Goal: Transaction & Acquisition: Purchase product/service

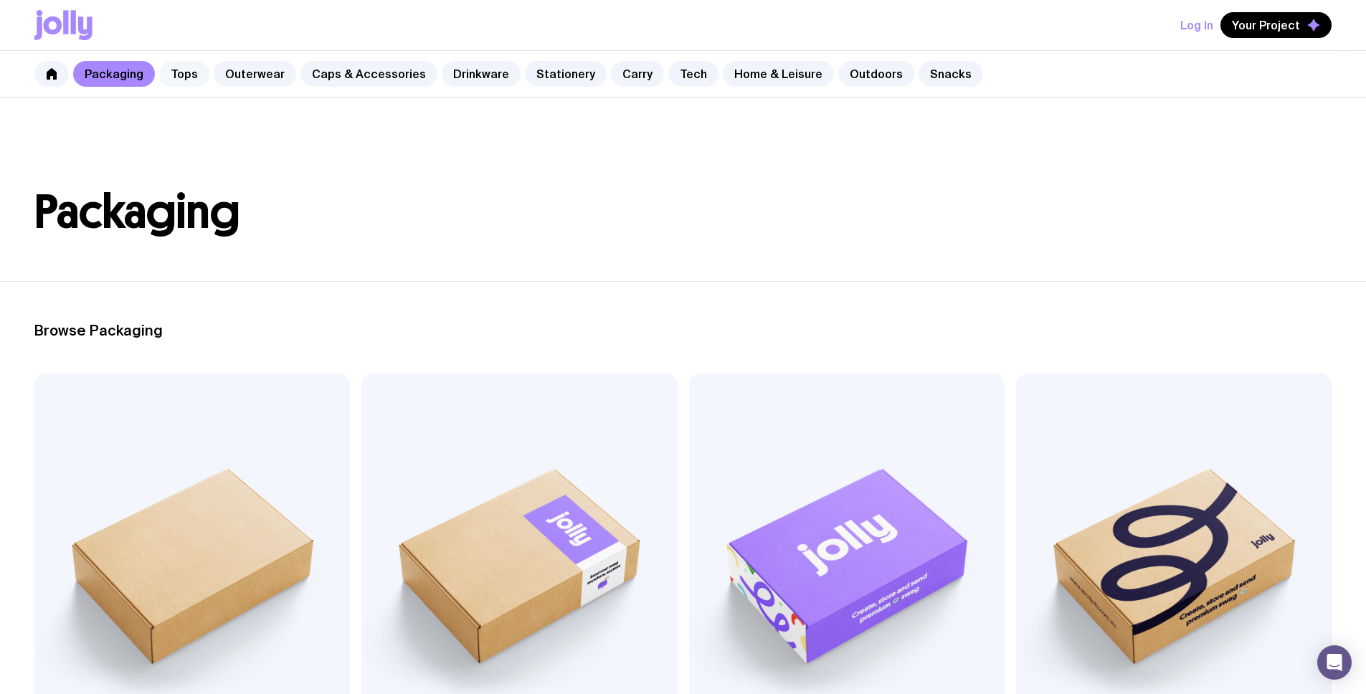
click at [183, 75] on link "Tops" at bounding box center [184, 74] width 50 height 26
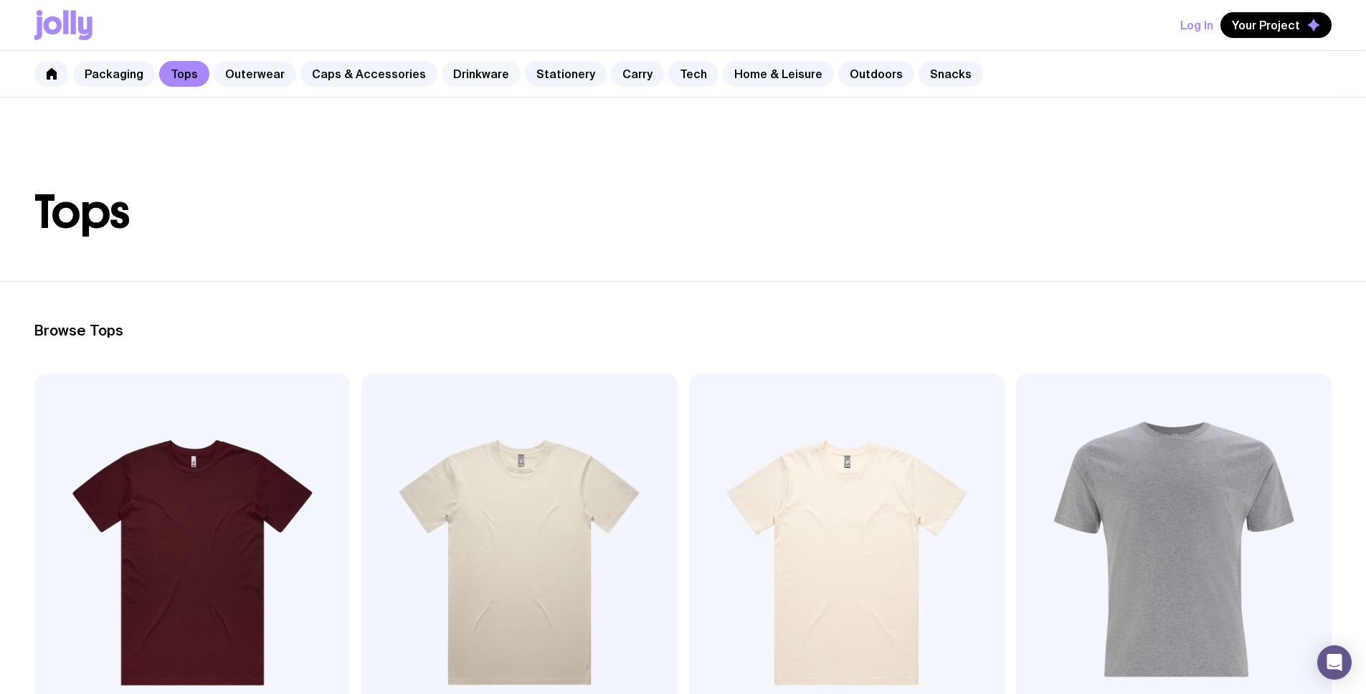
click at [462, 74] on link "Drinkware" at bounding box center [481, 74] width 79 height 26
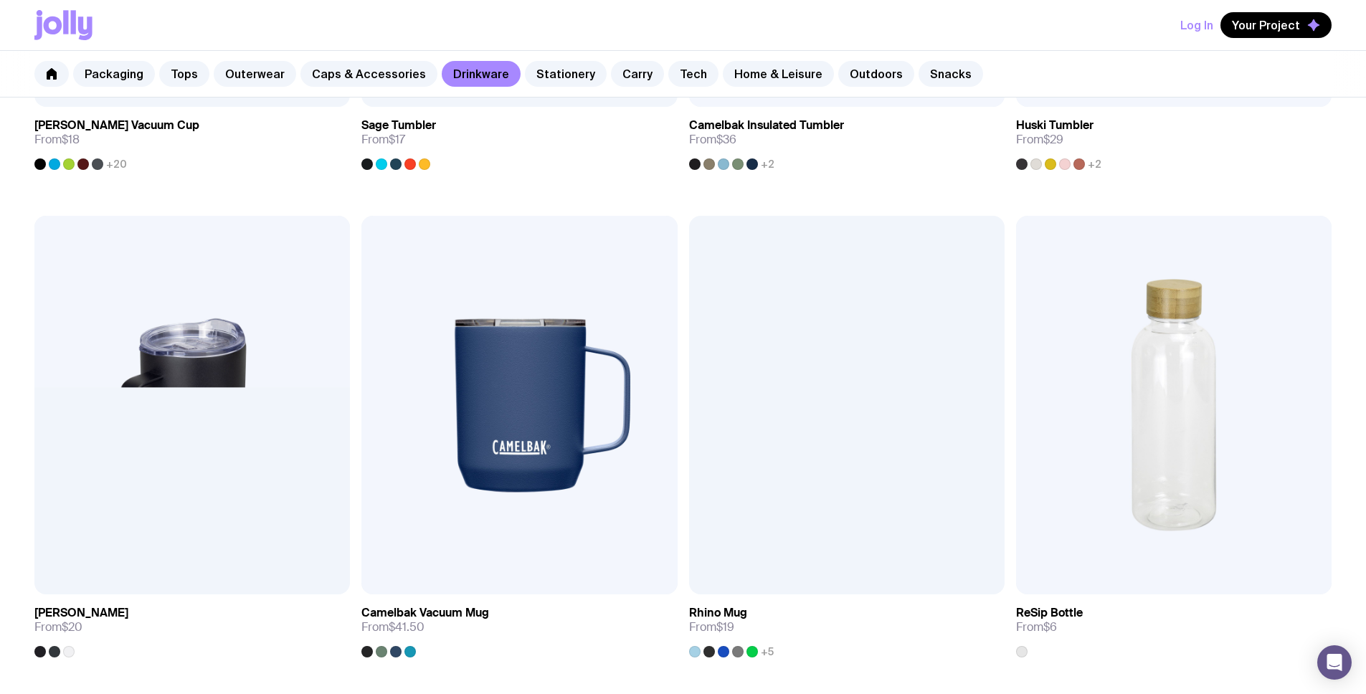
scroll to position [1319, 0]
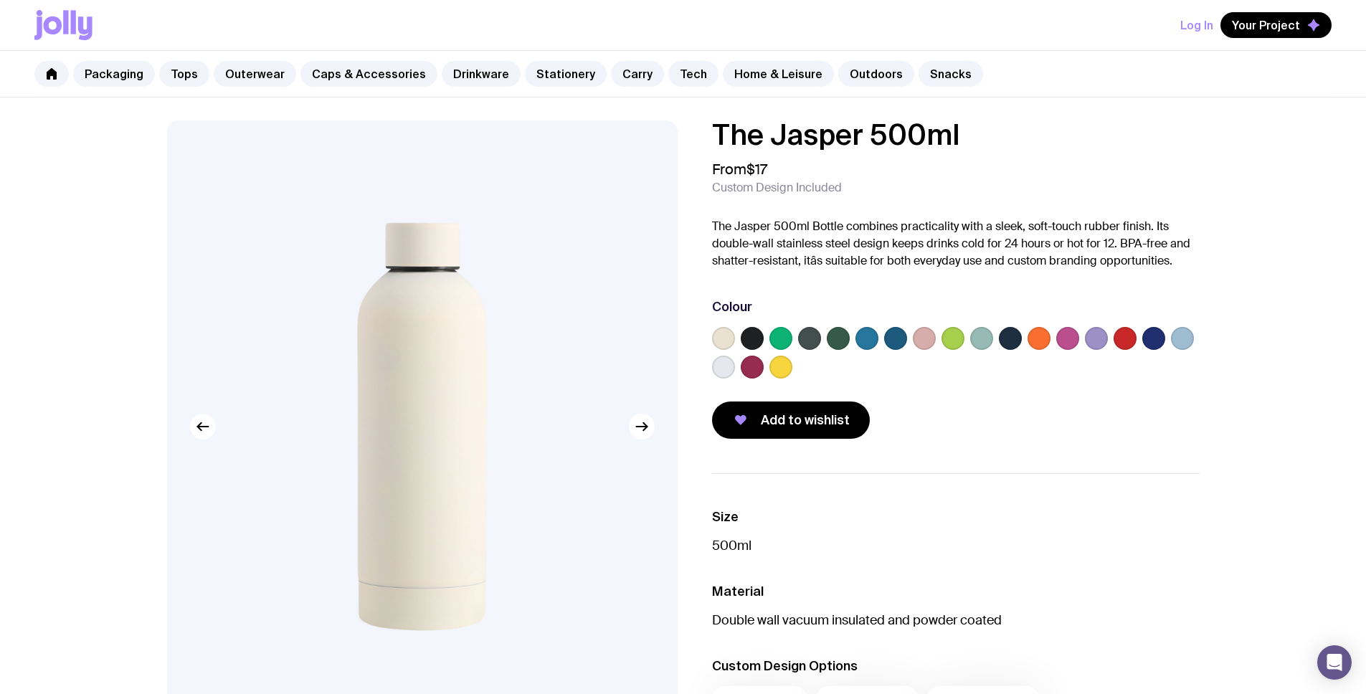
click at [806, 341] on label at bounding box center [809, 338] width 23 height 23
click at [0, 0] on input "radio" at bounding box center [0, 0] width 0 height 0
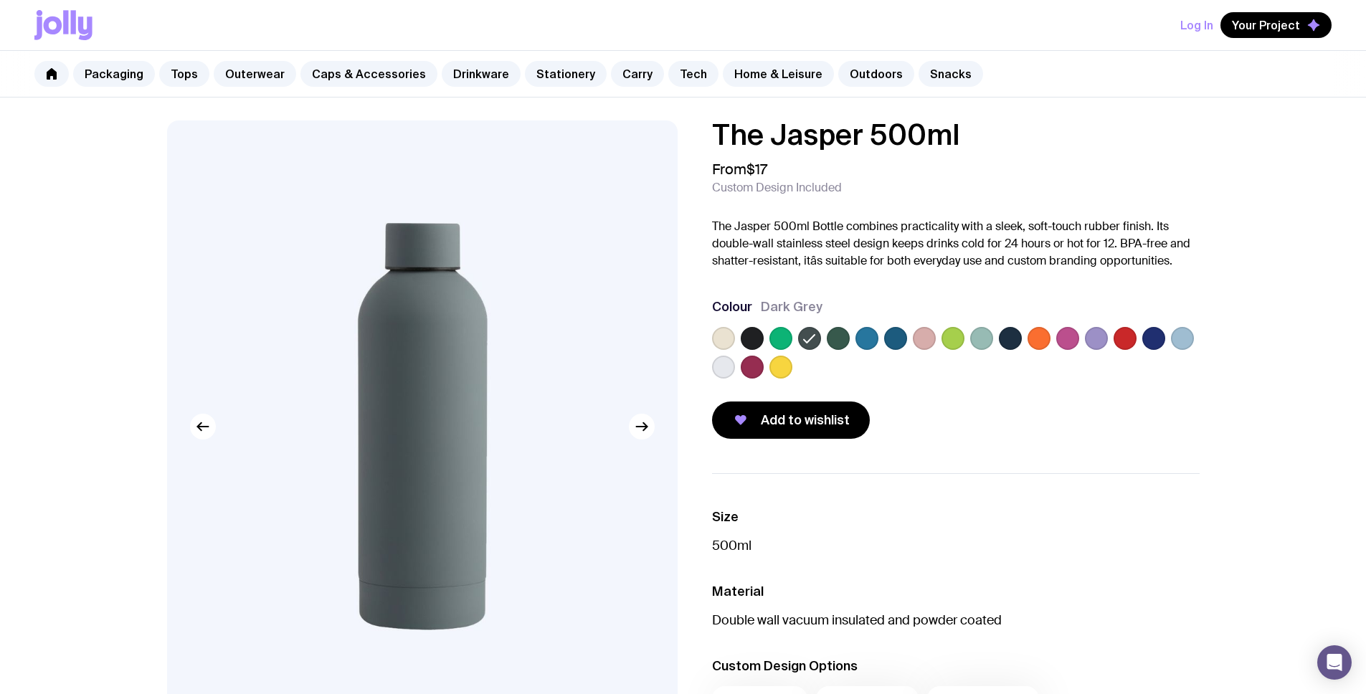
click at [841, 339] on label at bounding box center [838, 338] width 23 height 23
click at [0, 0] on input "radio" at bounding box center [0, 0] width 0 height 0
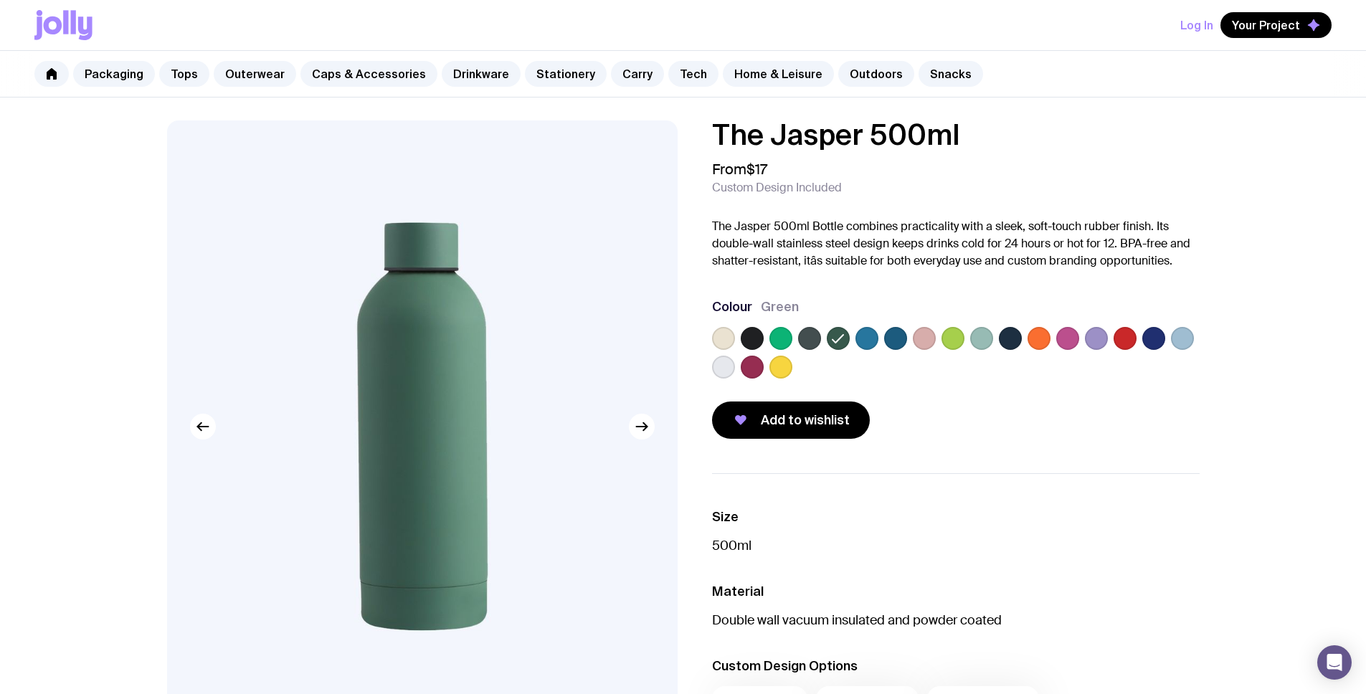
click at [750, 340] on label at bounding box center [752, 338] width 23 height 23
click at [0, 0] on input "radio" at bounding box center [0, 0] width 0 height 0
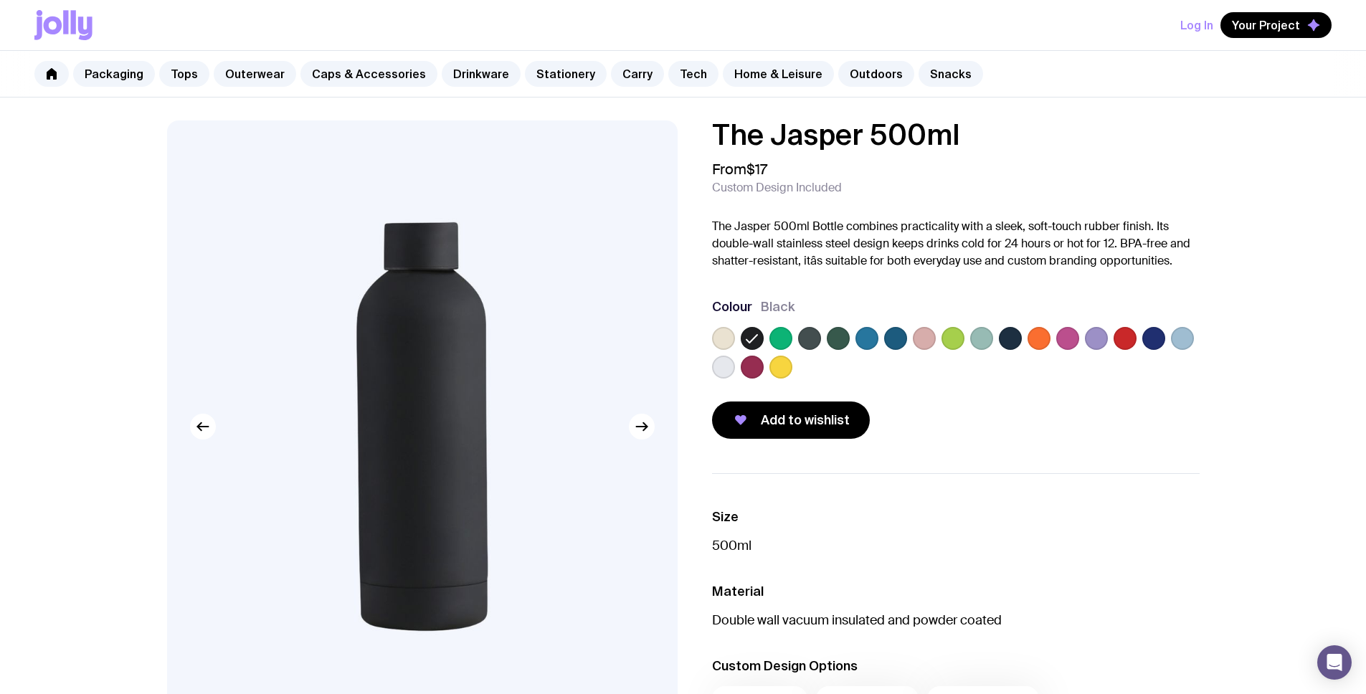
drag, startPoint x: 802, startPoint y: 343, endPoint x: 824, endPoint y: 343, distance: 21.5
click at [802, 343] on label at bounding box center [809, 338] width 23 height 23
click at [0, 0] on input "radio" at bounding box center [0, 0] width 0 height 0
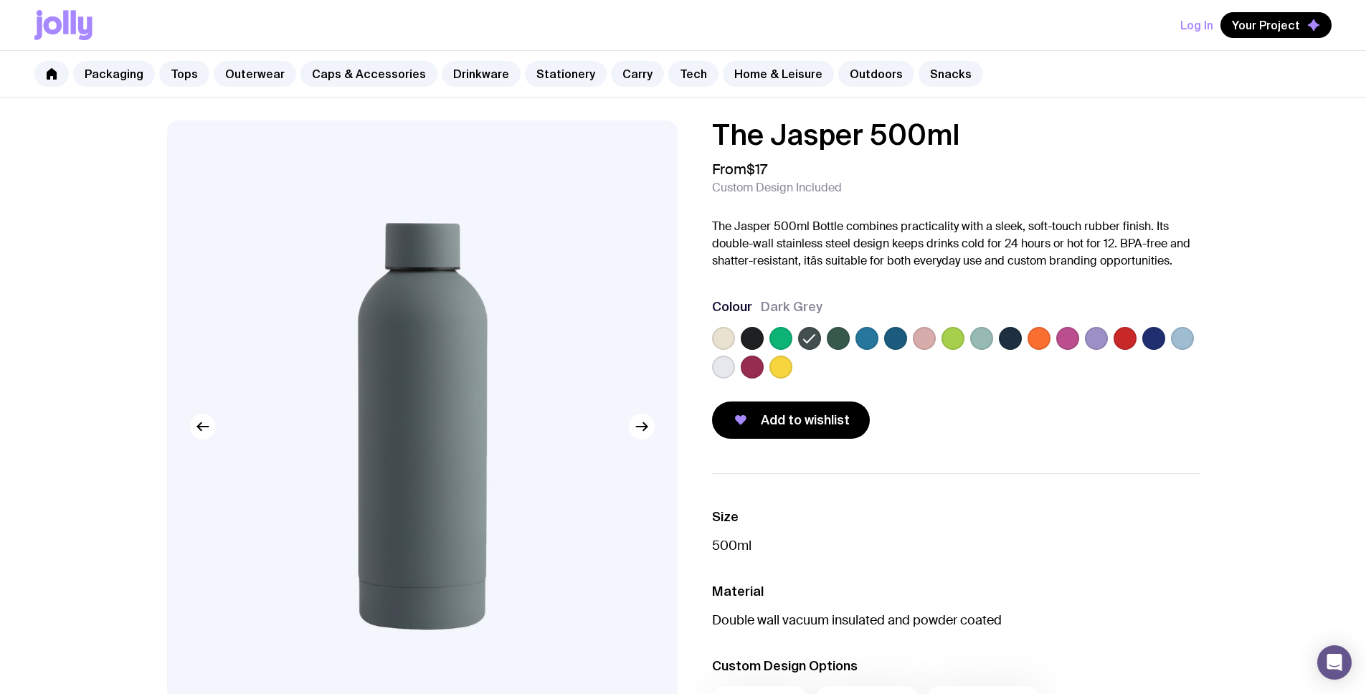
click at [844, 342] on label at bounding box center [838, 338] width 23 height 23
click at [0, 0] on input "radio" at bounding box center [0, 0] width 0 height 0
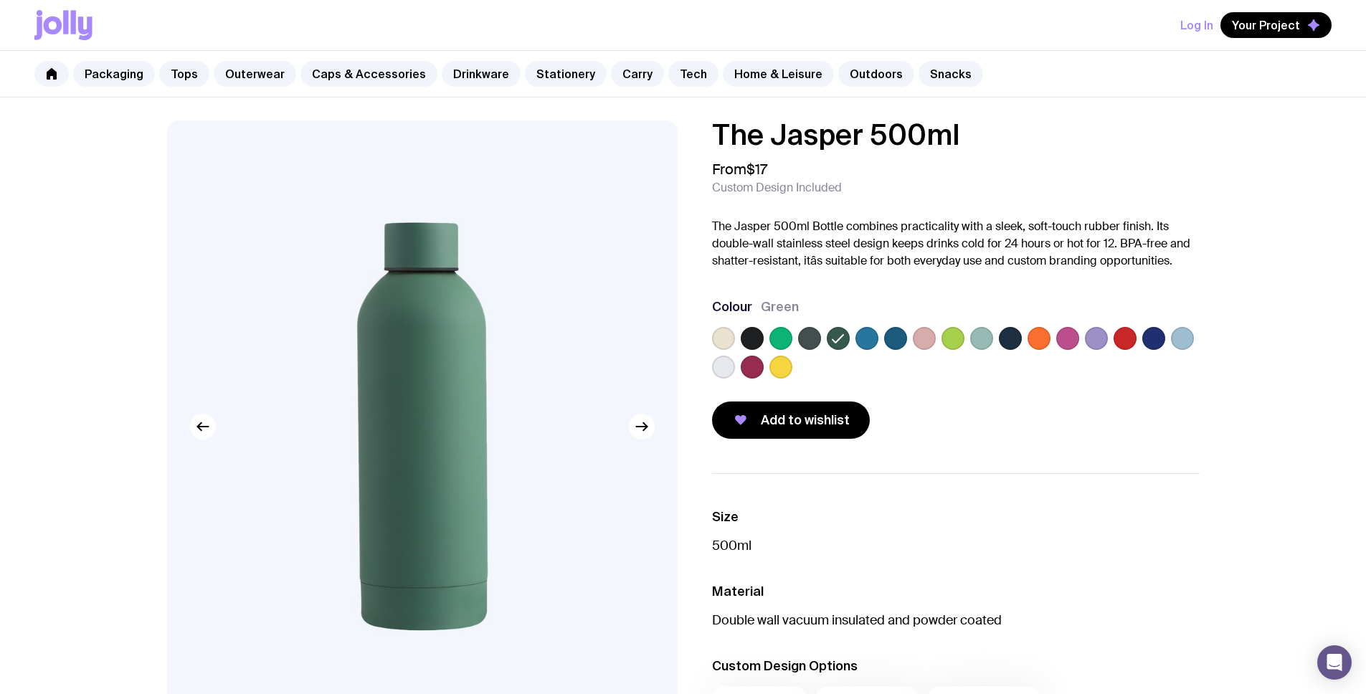
click at [983, 346] on label at bounding box center [981, 338] width 23 height 23
click at [0, 0] on input "radio" at bounding box center [0, 0] width 0 height 0
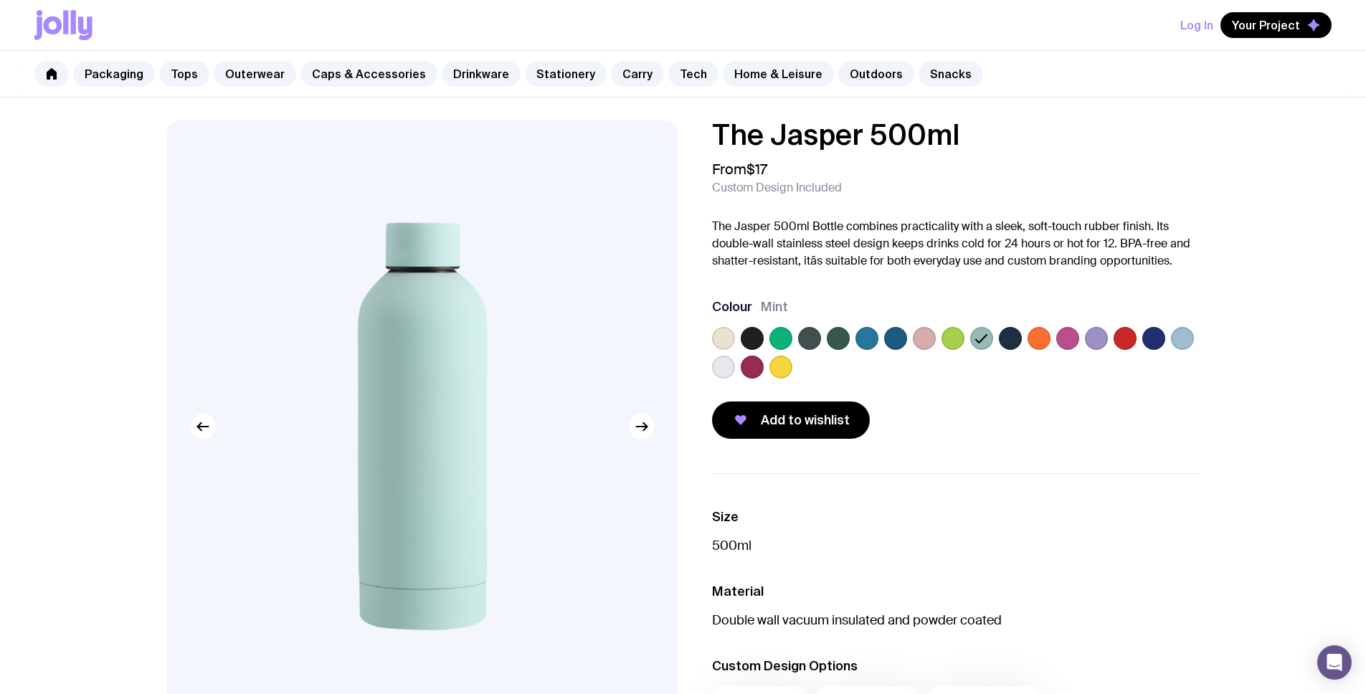
click at [1006, 344] on label at bounding box center [1010, 338] width 23 height 23
click at [0, 0] on input "radio" at bounding box center [0, 0] width 0 height 0
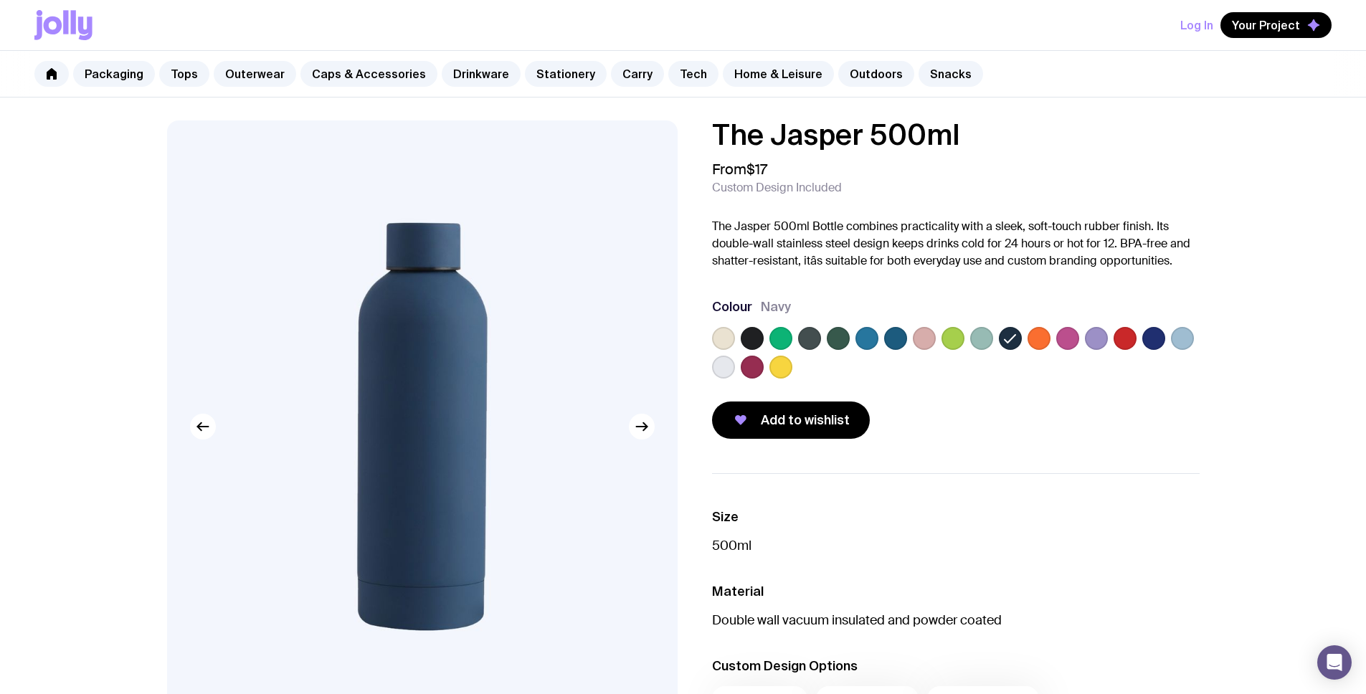
click at [1011, 391] on div "The Jasper 500ml From $17 Custom Design Included The Jasper 500ml Bottle combin…" at bounding box center [955, 279] width 487 height 318
